Goal: Transaction & Acquisition: Purchase product/service

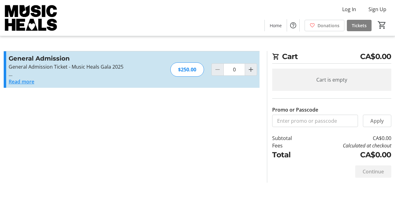
click at [28, 81] on button "Read more" at bounding box center [22, 81] width 26 height 7
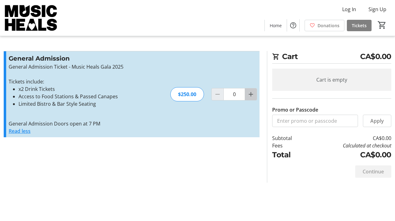
click at [251, 94] on mat-icon "Increment by one" at bounding box center [250, 93] width 7 height 7
type input "1"
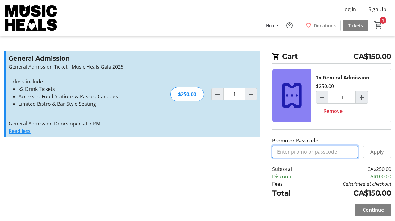
click at [323, 148] on input "Promo or Passcode" at bounding box center [315, 151] width 86 height 12
type input "MTABC2025"
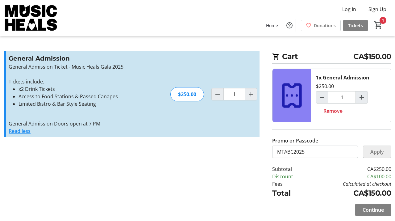
click at [380, 152] on span "Apply" at bounding box center [377, 151] width 14 height 7
click at [374, 211] on span "Continue" at bounding box center [372, 209] width 21 height 7
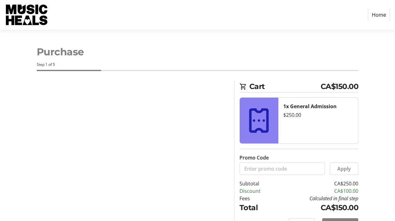
select select "CA"
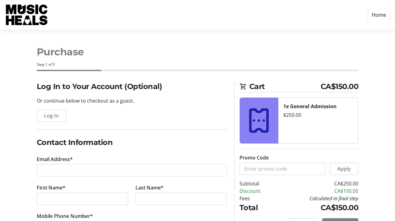
click at [381, 14] on link "Home" at bounding box center [379, 15] width 22 height 12
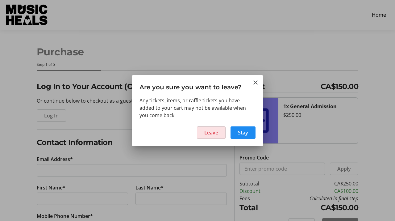
click at [209, 132] on span "Leave" at bounding box center [211, 132] width 14 height 7
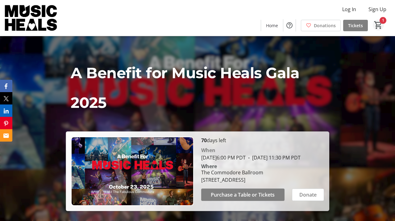
click at [383, 20] on span "Cart" at bounding box center [378, 24] width 11 height 11
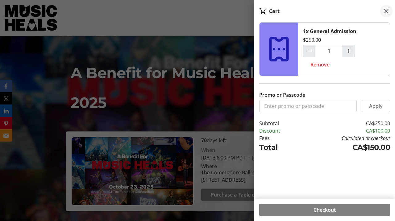
click at [385, 8] on mat-icon at bounding box center [385, 10] width 7 height 7
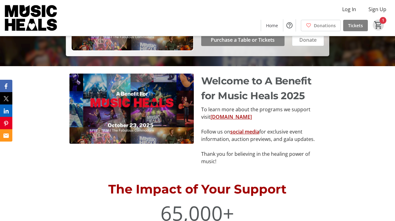
scroll to position [188, 0]
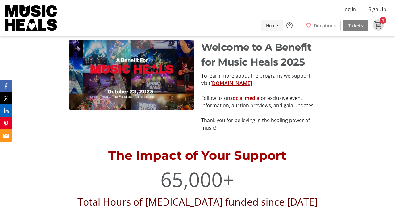
click at [271, 25] on span "Home" at bounding box center [272, 25] width 12 height 6
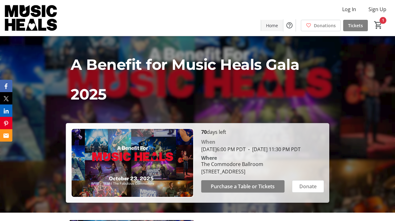
scroll to position [0, 0]
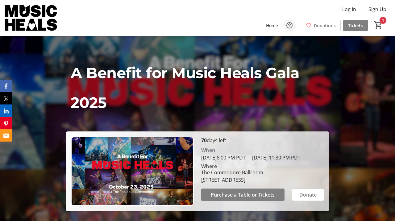
click at [291, 25] on mat-icon "Help" at bounding box center [289, 25] width 7 height 7
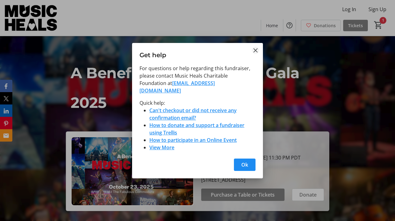
click at [256, 52] on mat-icon "Close" at bounding box center [255, 50] width 7 height 7
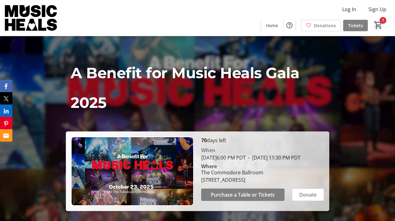
click at [380, 26] on mat-icon "1" at bounding box center [377, 24] width 9 height 9
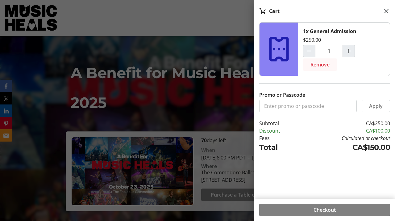
click at [316, 64] on span "Remove" at bounding box center [319, 64] width 19 height 7
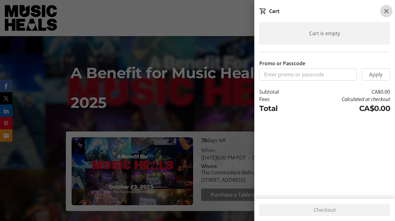
click at [387, 9] on mat-icon at bounding box center [385, 10] width 7 height 7
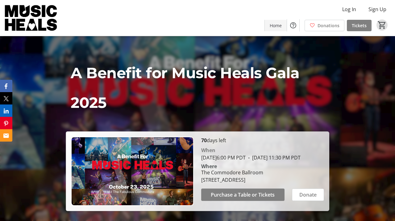
click at [273, 25] on span "Home" at bounding box center [276, 25] width 12 height 6
